Goal: Task Accomplishment & Management: Manage account settings

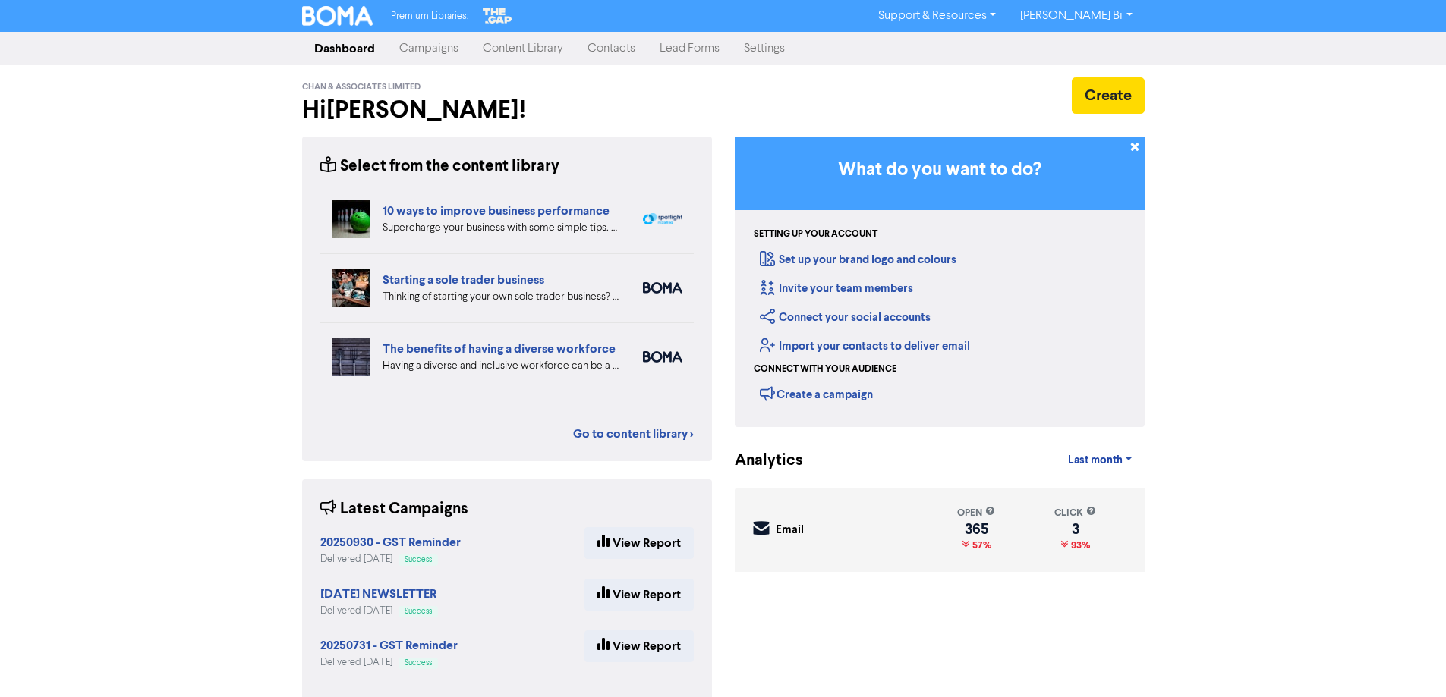
click at [608, 43] on link "Contacts" at bounding box center [611, 48] width 72 height 30
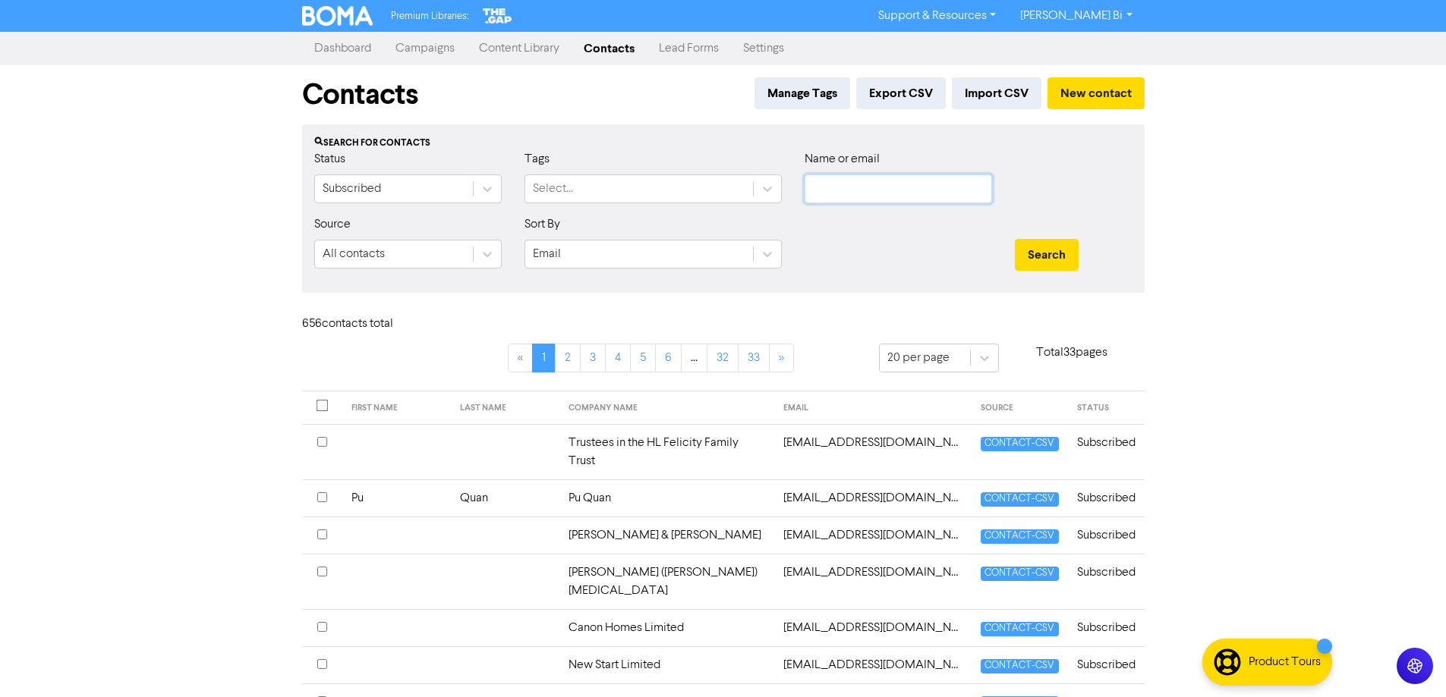
click at [892, 190] on input "text" at bounding box center [897, 189] width 187 height 29
type input "[PERSON_NAME]"
click at [1015, 239] on button "Search" at bounding box center [1047, 255] width 64 height 32
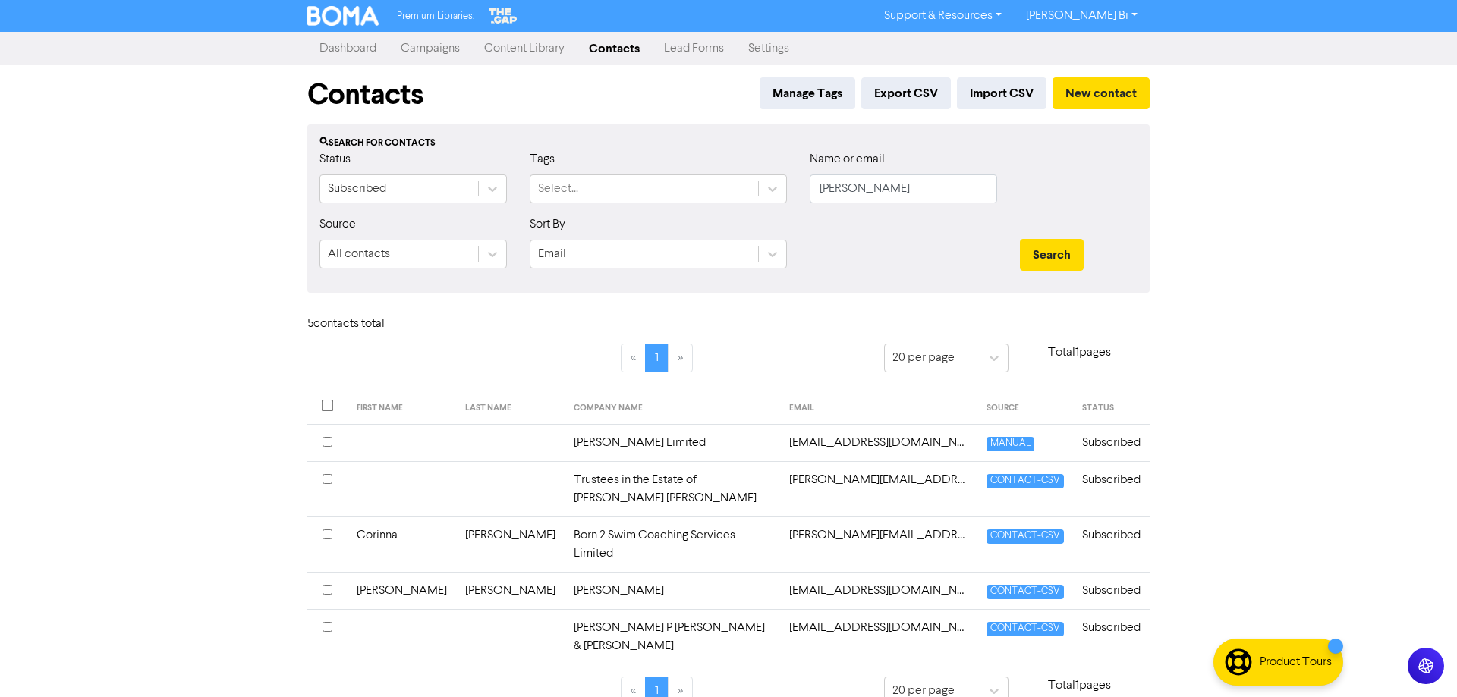
click at [328, 443] on input "checkbox" at bounding box center [328, 442] width 10 height 10
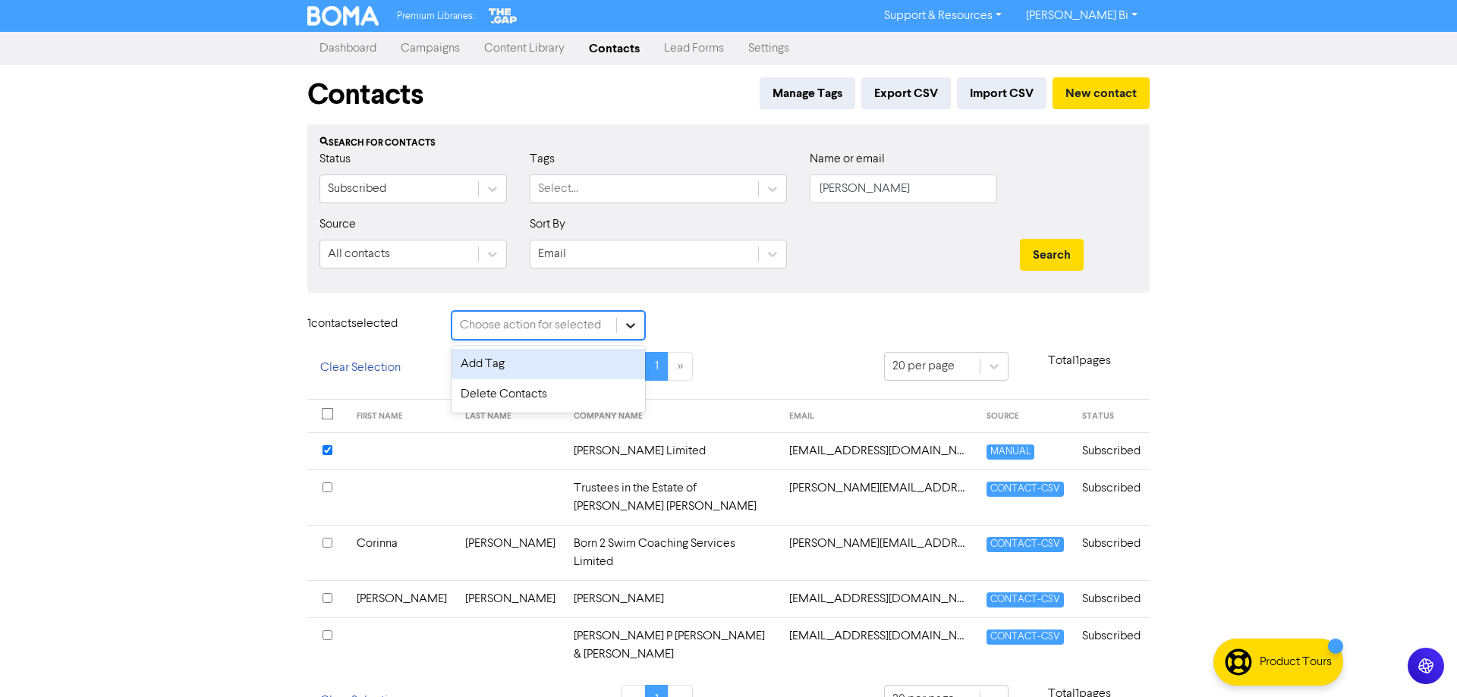
click at [636, 325] on icon at bounding box center [630, 325] width 15 height 15
click at [531, 395] on div "Delete Contacts" at bounding box center [549, 394] width 194 height 30
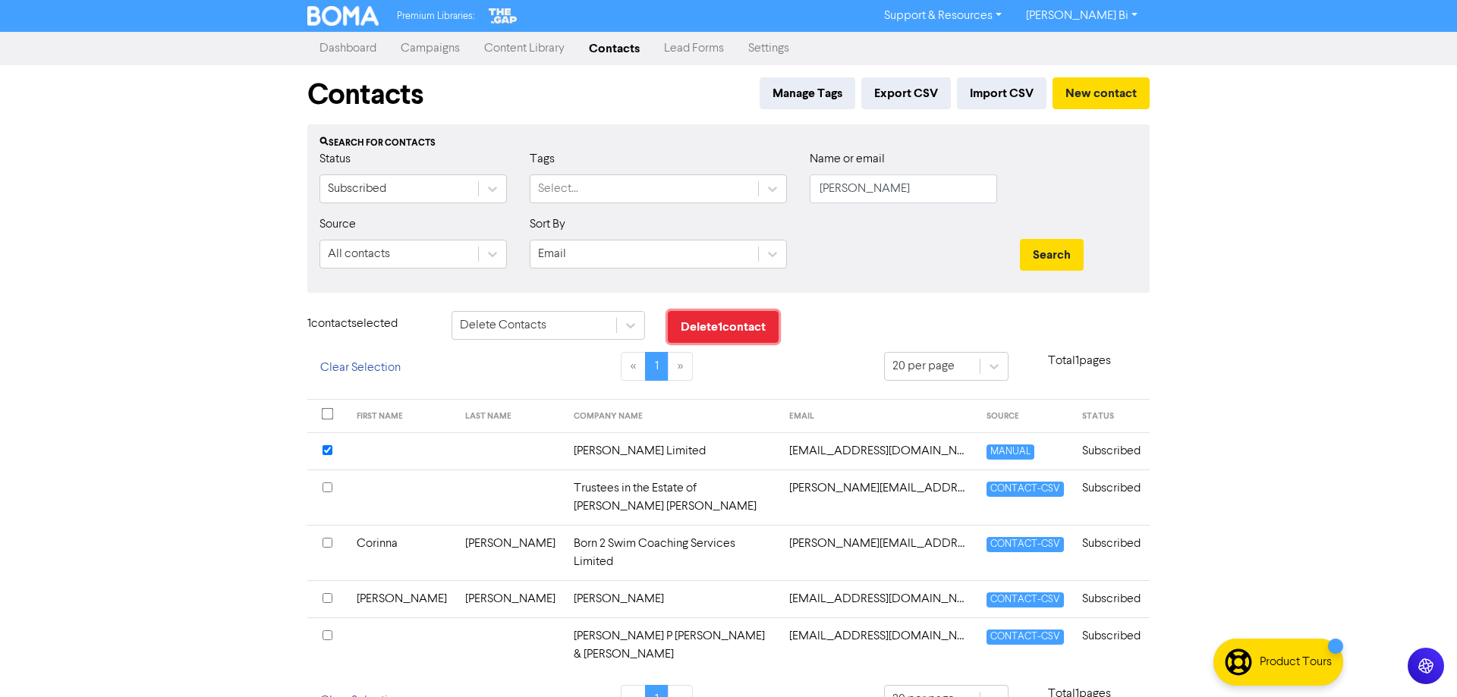
click at [716, 325] on button "Delete 1 contact" at bounding box center [723, 327] width 111 height 32
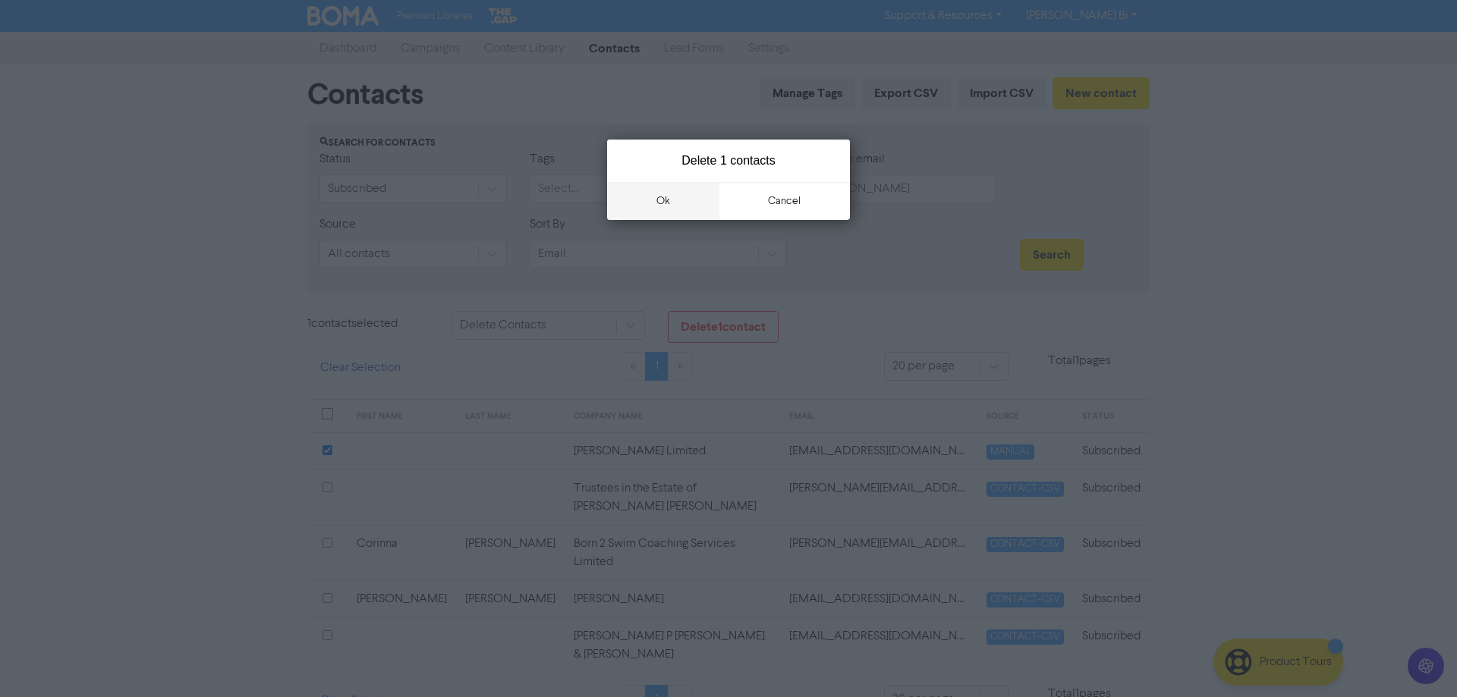
click at [660, 200] on button "ok" at bounding box center [663, 201] width 112 height 38
